Goal: Task Accomplishment & Management: Use online tool/utility

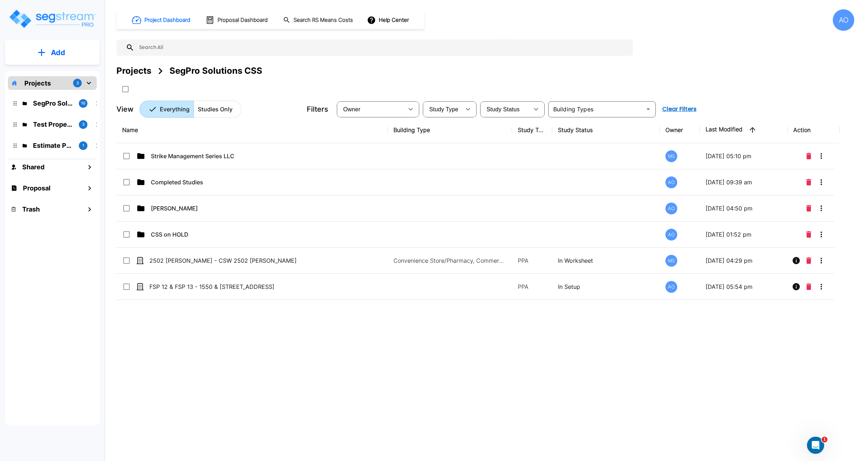
click at [192, 338] on div "Name Building Type Study Type Study Status Owner Last Modified Action Strike Ma…" at bounding box center [477, 260] width 723 height 286
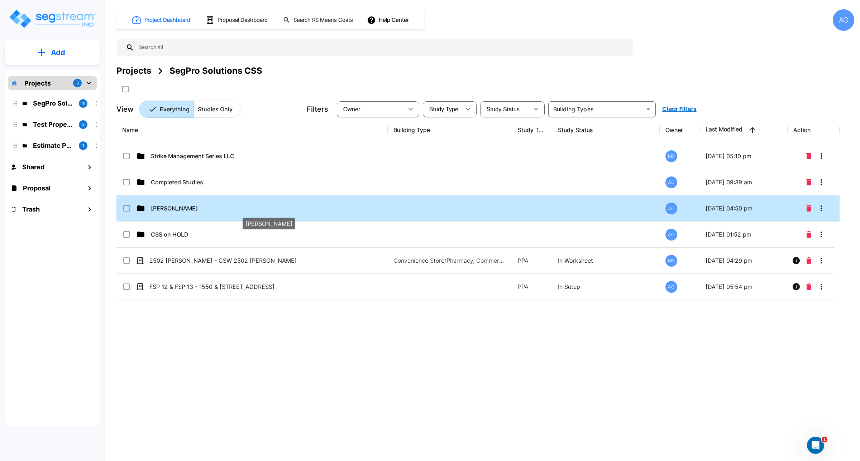
click at [162, 206] on p "Anjalie" at bounding box center [254, 208] width 207 height 9
checkbox input "true"
click at [162, 206] on p "Anjalie" at bounding box center [254, 208] width 207 height 9
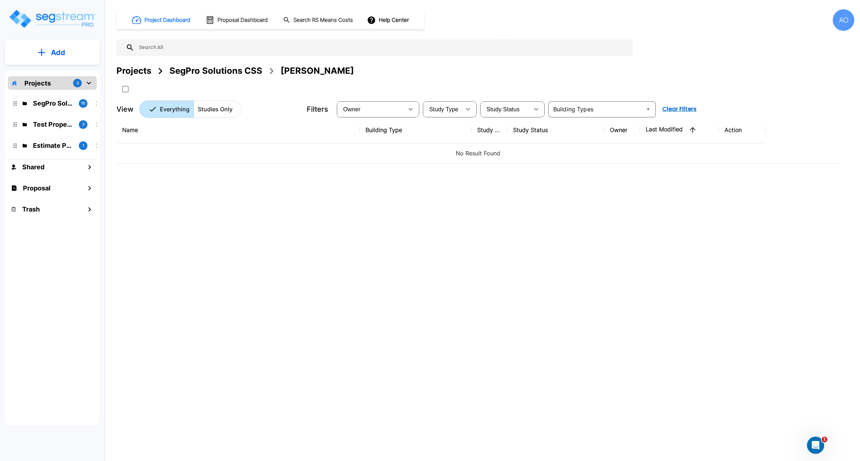
click at [234, 69] on div "SegPro Solutions CSS" at bounding box center [215, 70] width 93 height 13
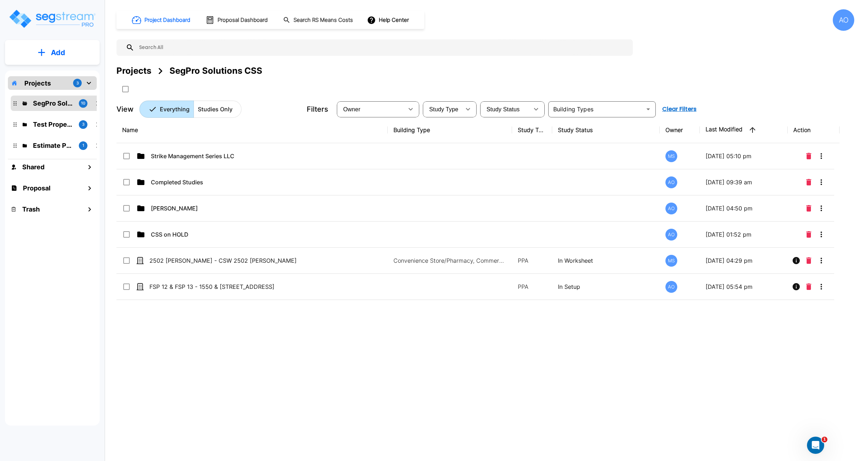
click at [132, 71] on div "Projects" at bounding box center [133, 70] width 35 height 13
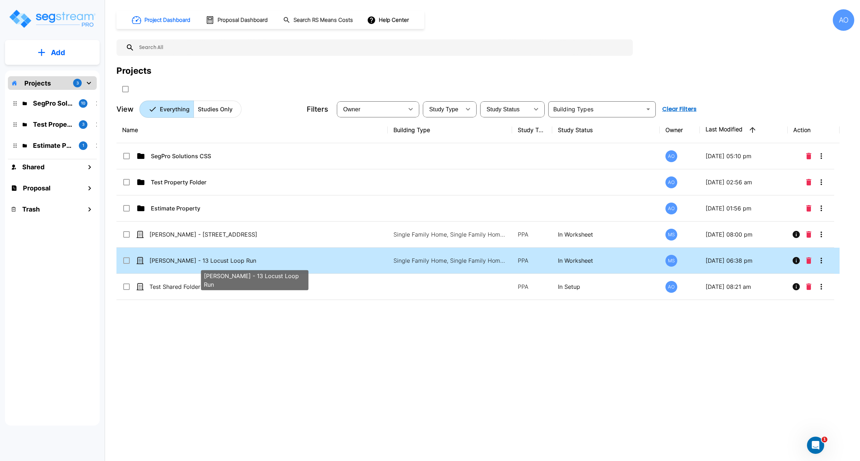
click at [226, 262] on p "[PERSON_NAME] - 13 Locust Loop Run" at bounding box center [252, 260] width 207 height 9
checkbox input "false"
click at [226, 262] on p "[PERSON_NAME] - 13 Locust Loop Run" at bounding box center [252, 260] width 207 height 9
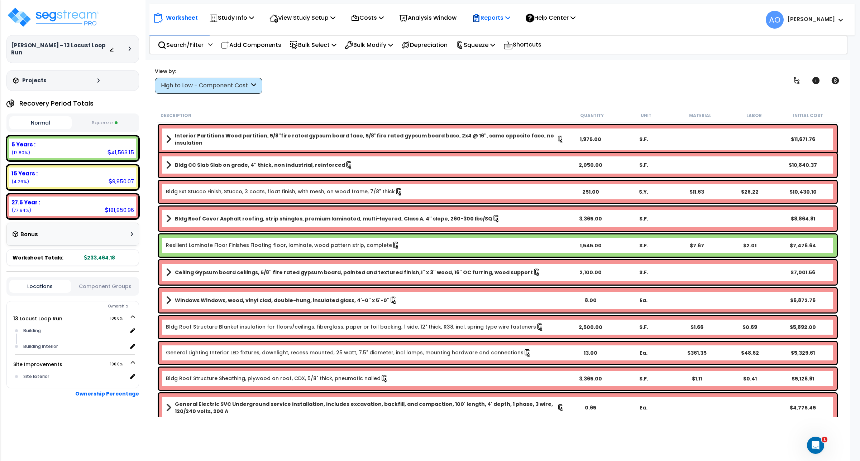
click at [500, 15] on p "Reports" at bounding box center [491, 18] width 38 height 10
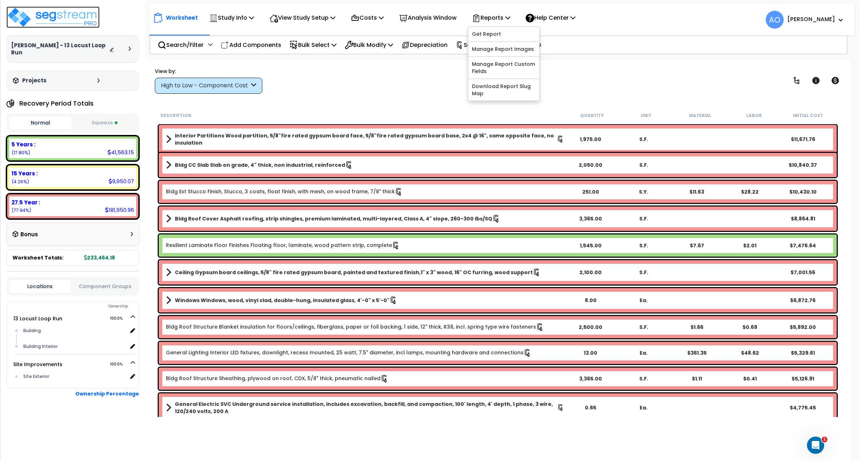
click at [32, 15] on img at bounding box center [52, 16] width 93 height 21
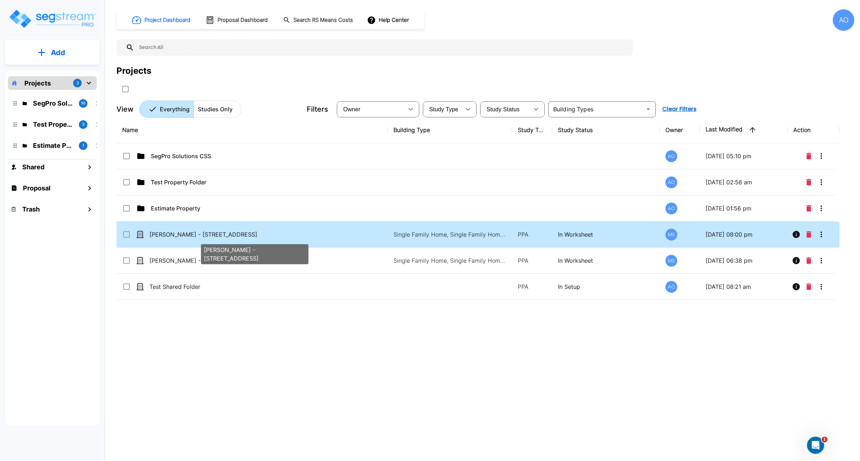
click at [179, 236] on p "[PERSON_NAME] - [STREET_ADDRESS]" at bounding box center [252, 234] width 207 height 9
checkbox input "true"
click at [179, 236] on p "[PERSON_NAME] - [STREET_ADDRESS]" at bounding box center [252, 234] width 207 height 9
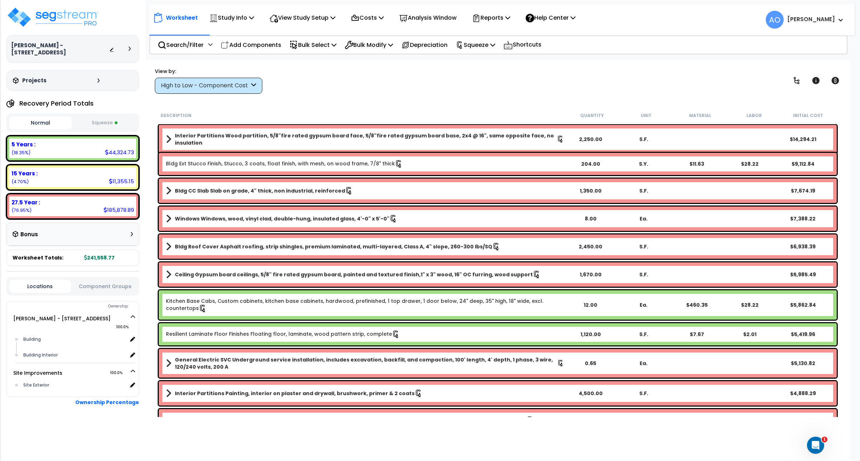
click at [243, 88] on div "High to Low - Component Cost" at bounding box center [205, 86] width 88 height 8
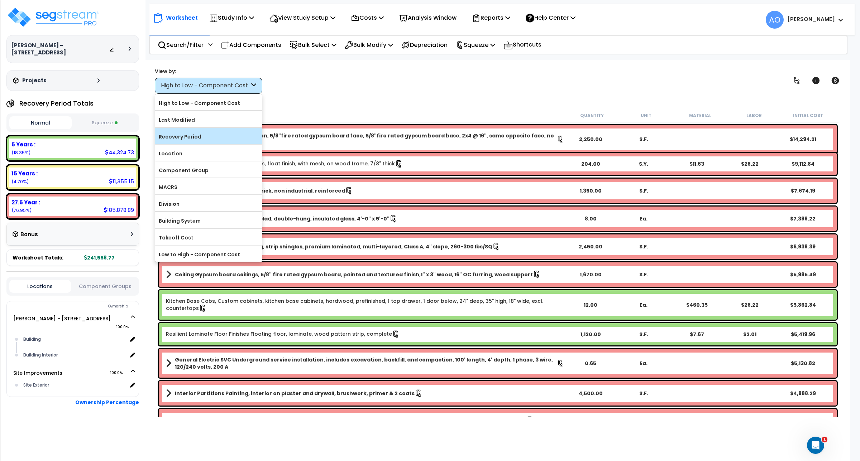
click at [209, 137] on label "Recovery Period" at bounding box center [208, 136] width 107 height 11
click at [0, 0] on input "Recovery Period" at bounding box center [0, 0] width 0 height 0
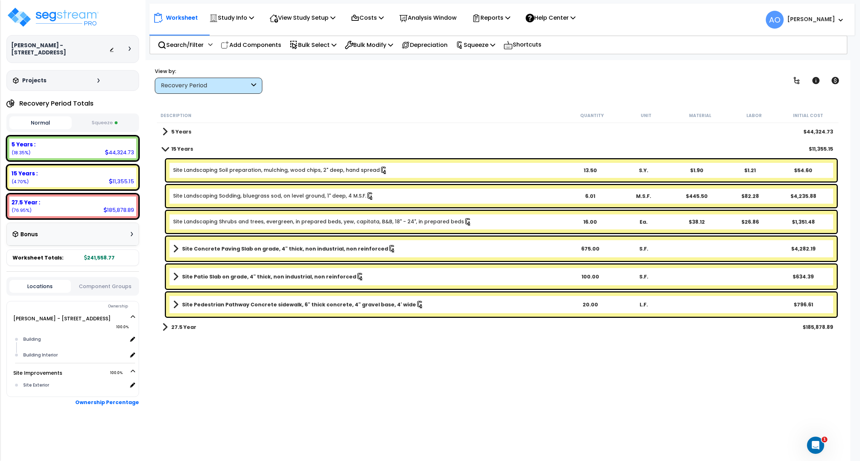
click at [187, 133] on b "5 Years" at bounding box center [181, 131] width 20 height 7
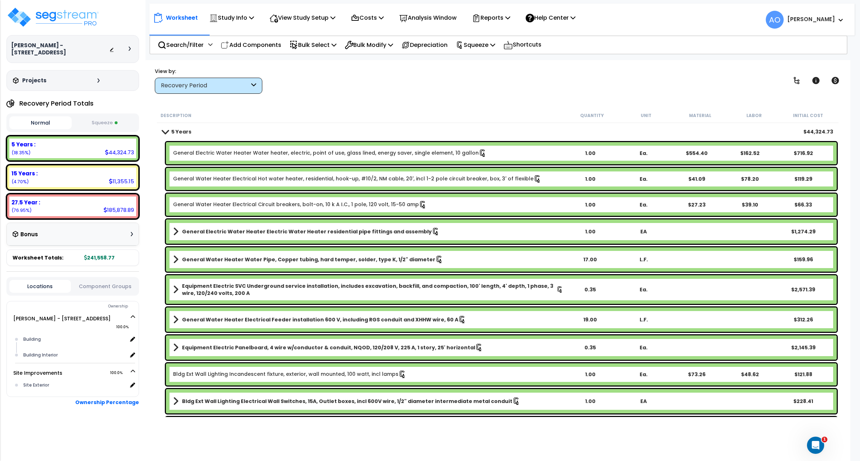
click at [187, 133] on b "5 Years" at bounding box center [181, 131] width 20 height 7
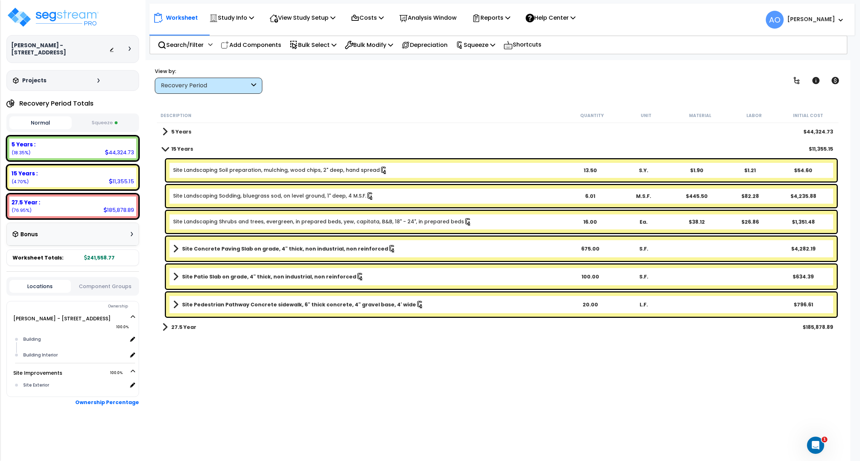
click at [238, 221] on link "Site Landscaping Shrubs and trees, evergreen, in prepared beds, yew, capitata, …" at bounding box center [322, 222] width 299 height 8
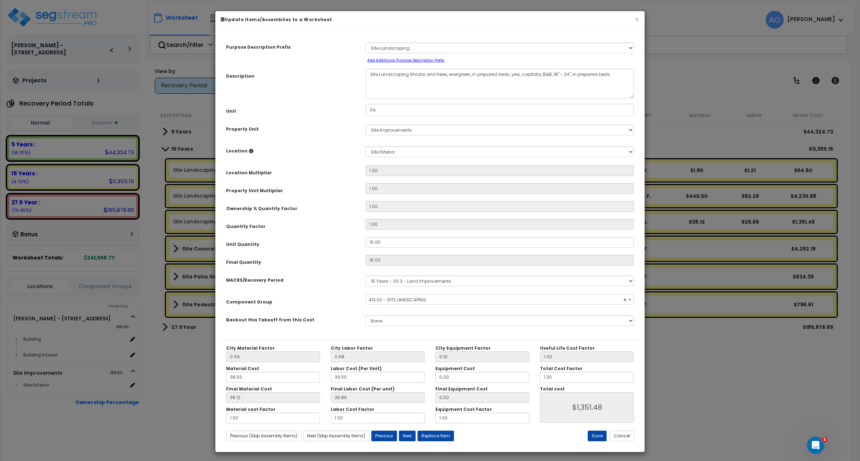
select select "46209"
click at [616, 443] on div "City Material Factor 0.99 City Labor Factor 0.68 City Equipment Factor 0.91 Mat…" at bounding box center [430, 393] width 418 height 107
click at [617, 439] on button "Cancel" at bounding box center [622, 436] width 24 height 11
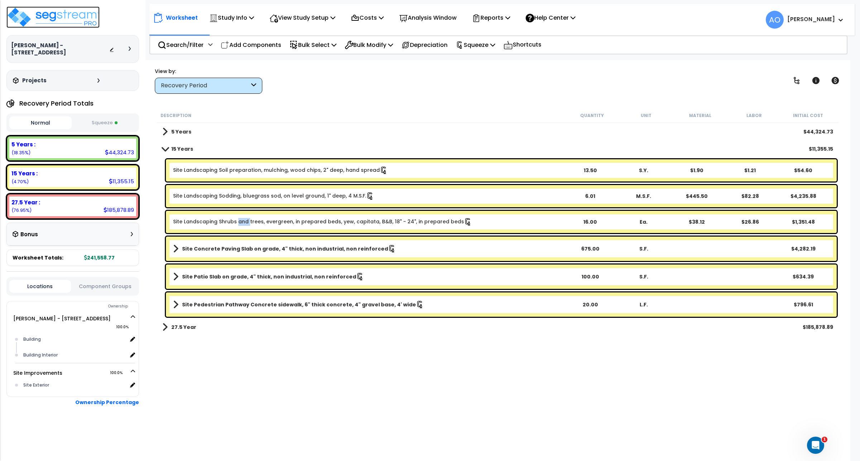
click at [76, 16] on img at bounding box center [52, 16] width 93 height 21
